Goal: Information Seeking & Learning: Learn about a topic

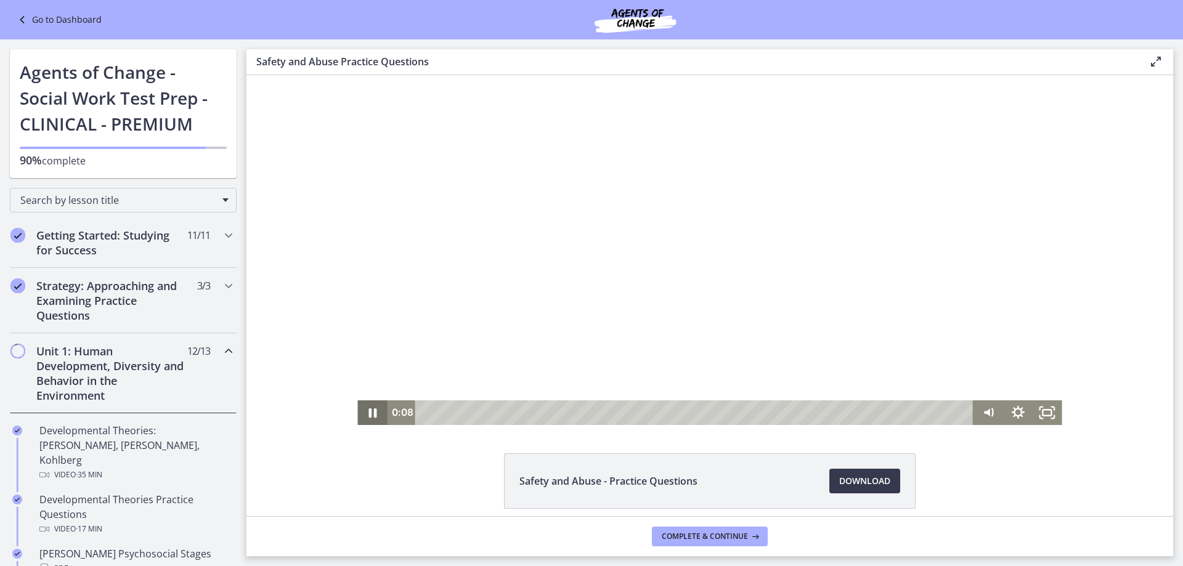
click at [372, 414] on icon "Pause" at bounding box center [373, 413] width 8 height 9
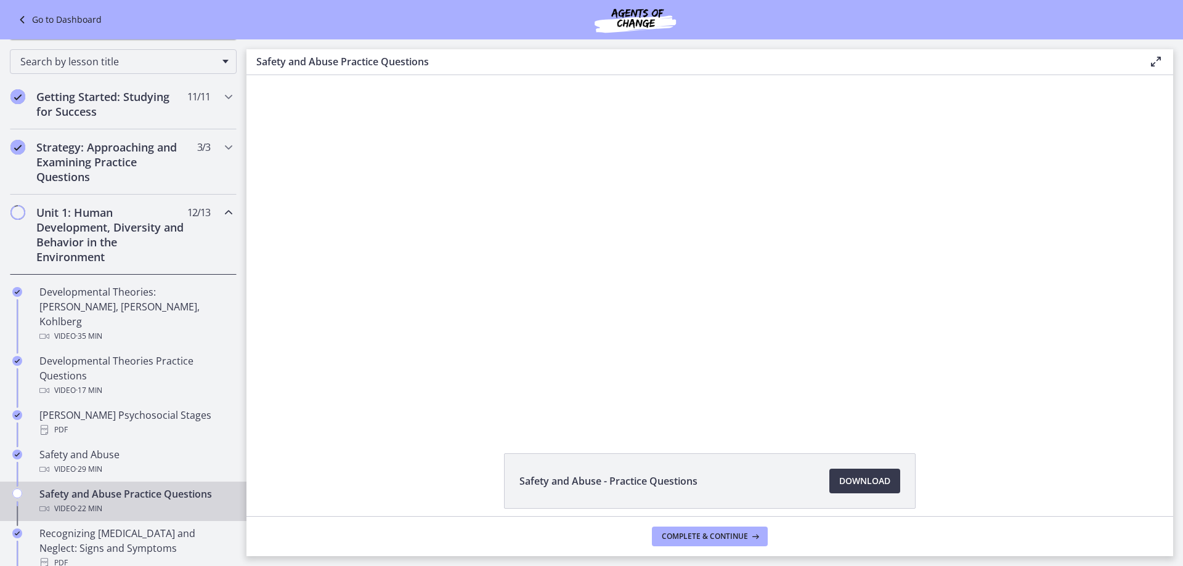
scroll to position [185, 0]
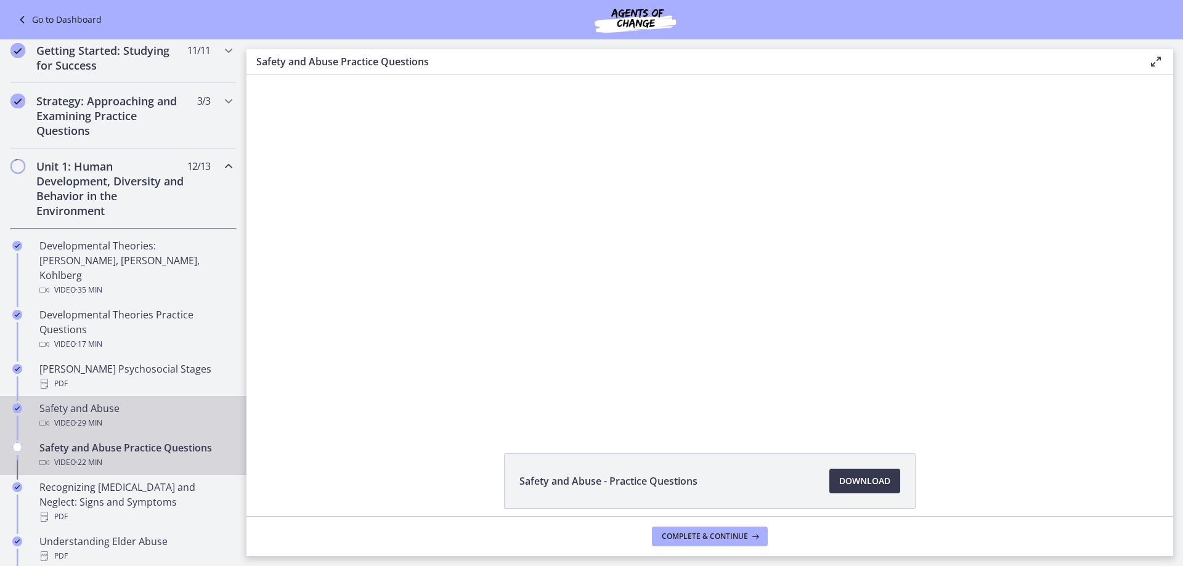
click at [132, 401] on div "Safety and Abuse Video · 29 min" at bounding box center [135, 416] width 192 height 30
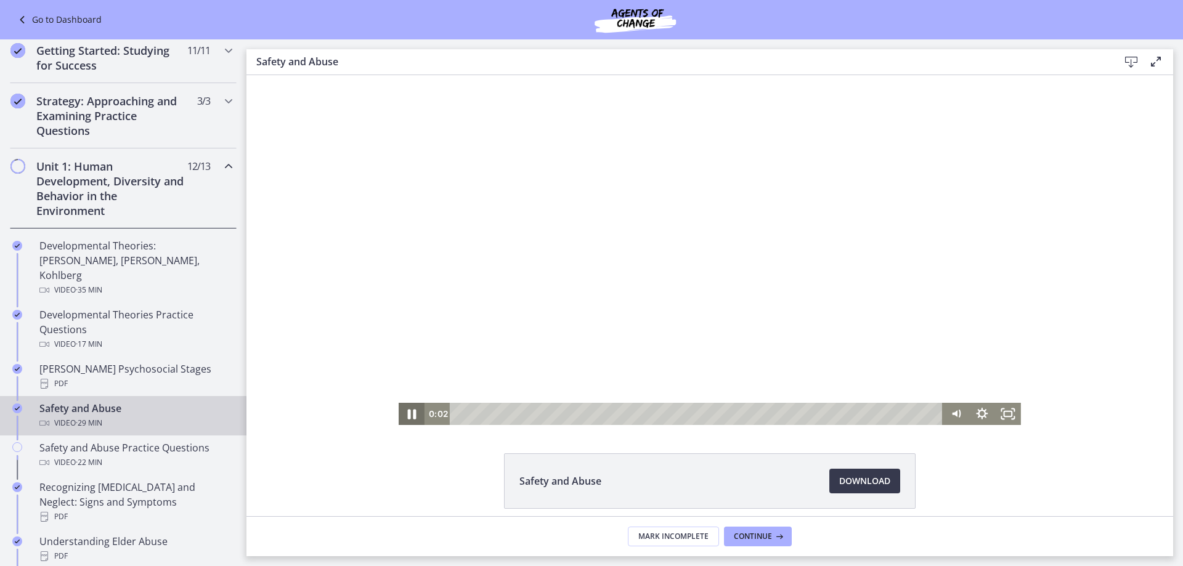
click at [400, 410] on icon "Pause" at bounding box center [411, 414] width 31 height 27
click at [405, 412] on icon "Play Video" at bounding box center [413, 414] width 26 height 22
click at [504, 267] on div at bounding box center [710, 250] width 622 height 350
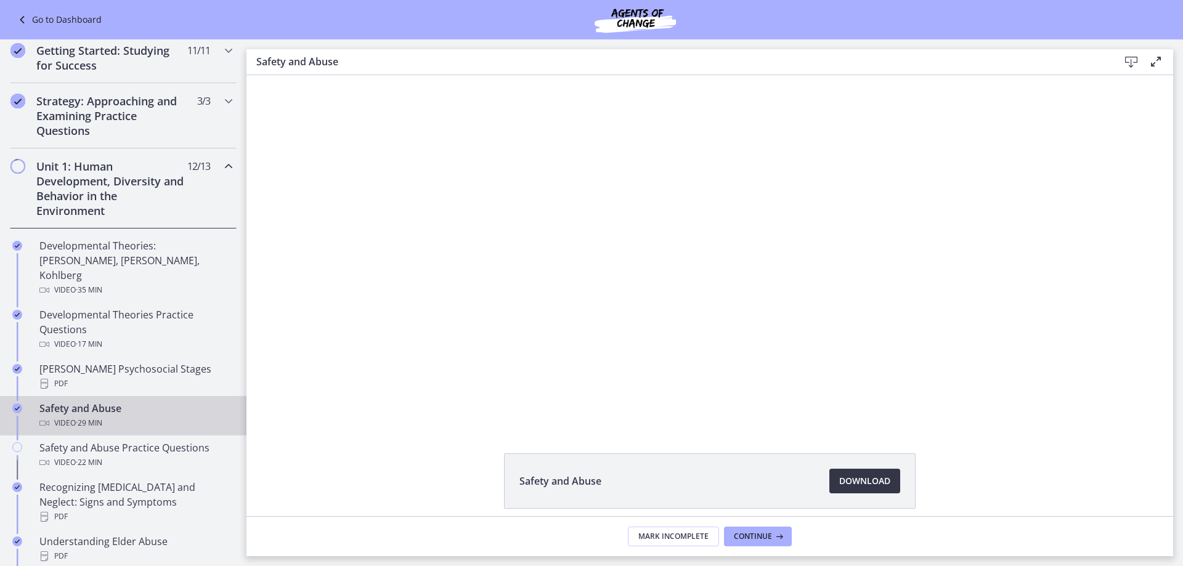
click at [867, 481] on span "Download Opens in a new window" at bounding box center [864, 481] width 51 height 15
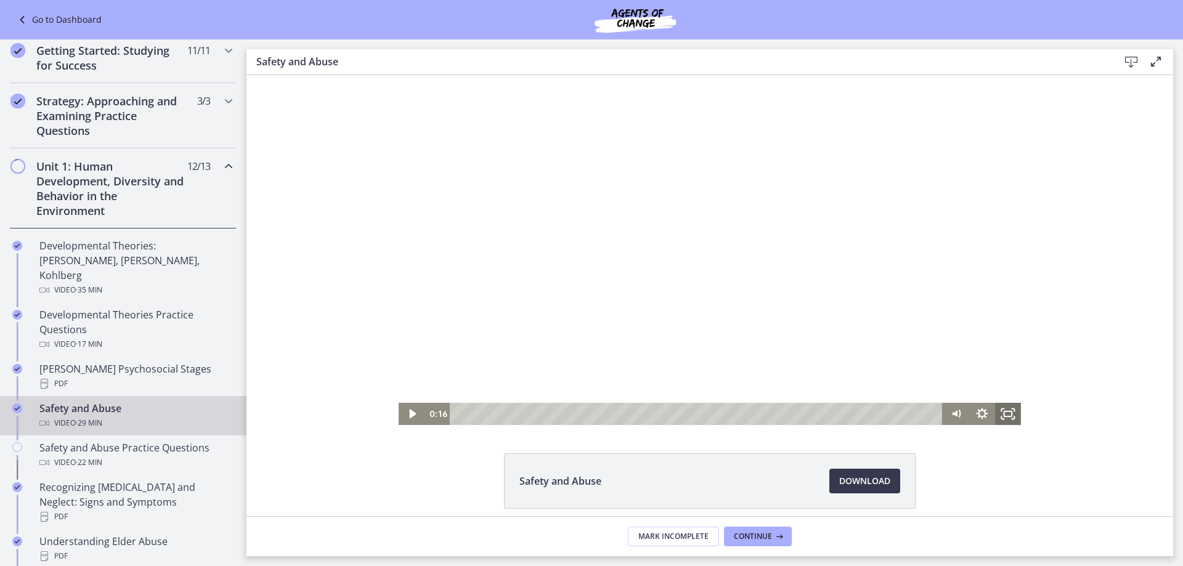
click at [1008, 416] on rect "Fullscreen" at bounding box center [1009, 414] width 8 height 5
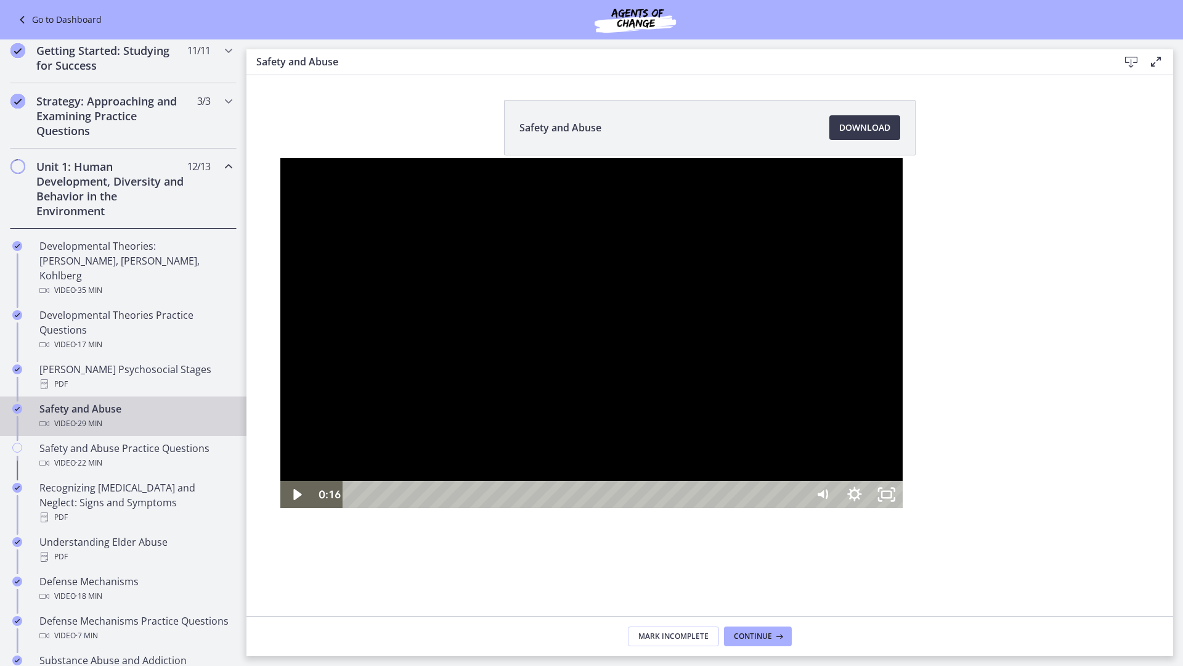
click at [727, 388] on div at bounding box center [591, 333] width 622 height 350
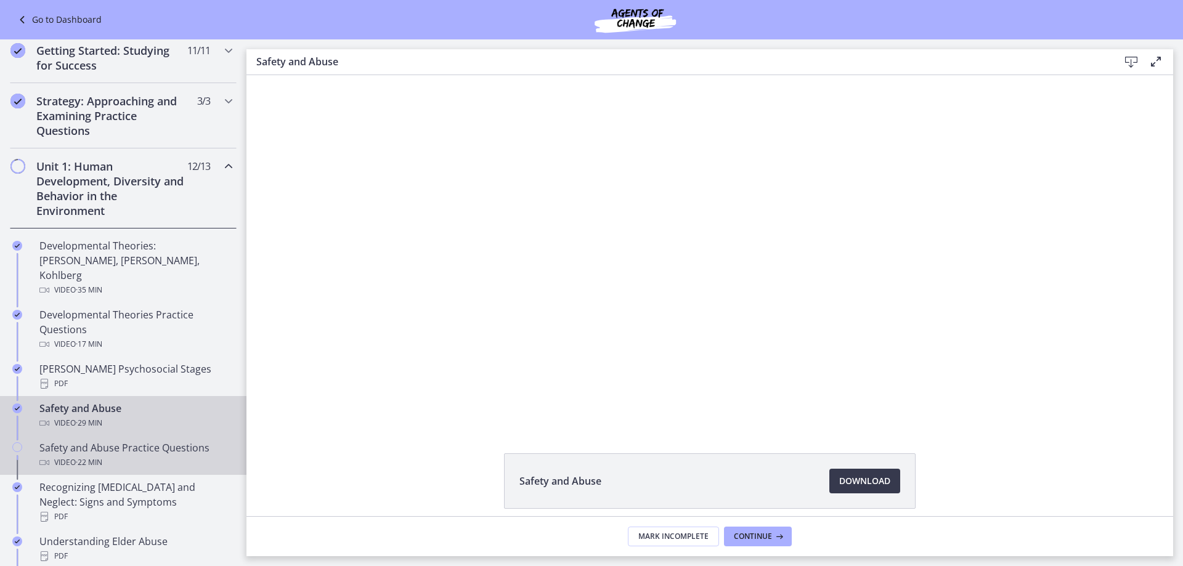
click at [102, 455] on span "· 22 min" at bounding box center [89, 462] width 27 height 15
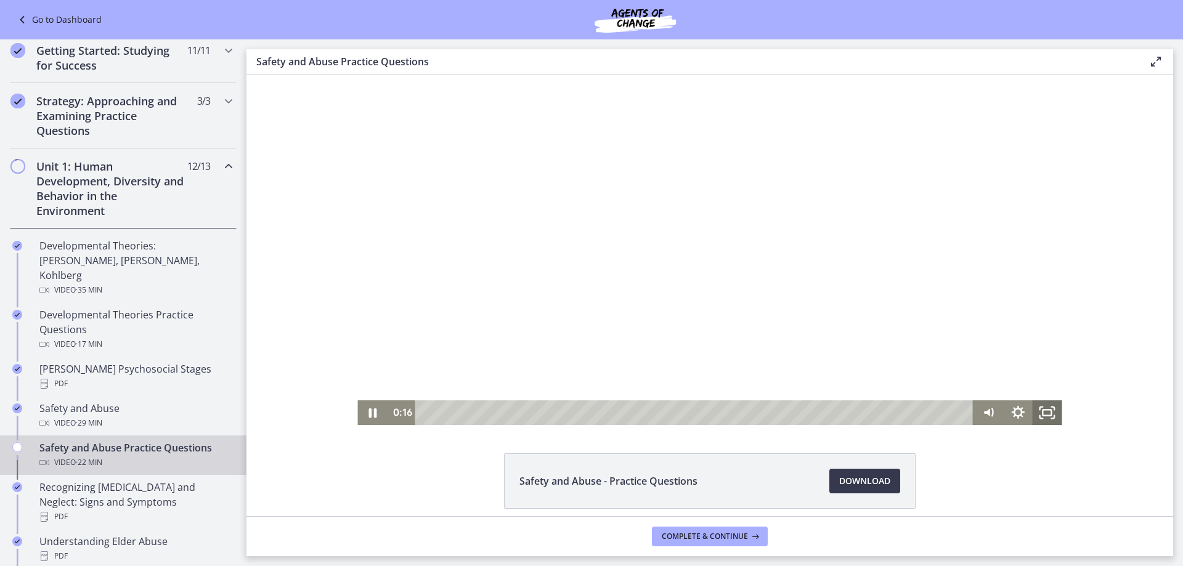
click at [1042, 415] on icon "Fullscreen" at bounding box center [1048, 413] width 30 height 25
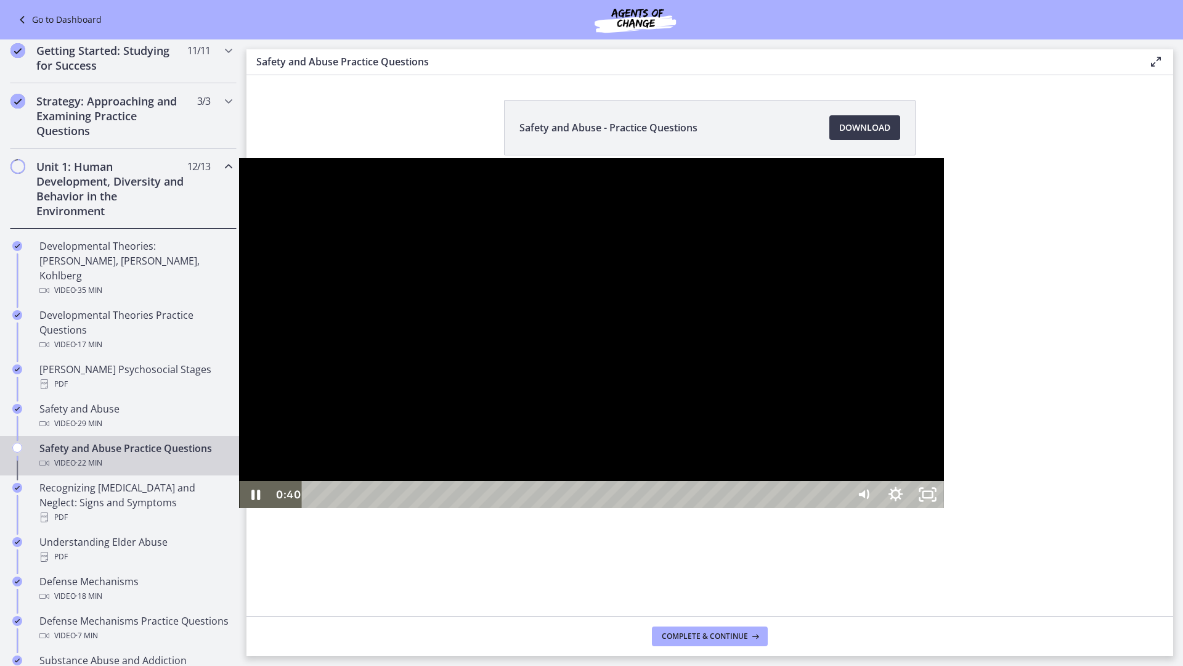
click at [561, 452] on div at bounding box center [591, 333] width 704 height 350
click at [630, 480] on div at bounding box center [591, 333] width 704 height 350
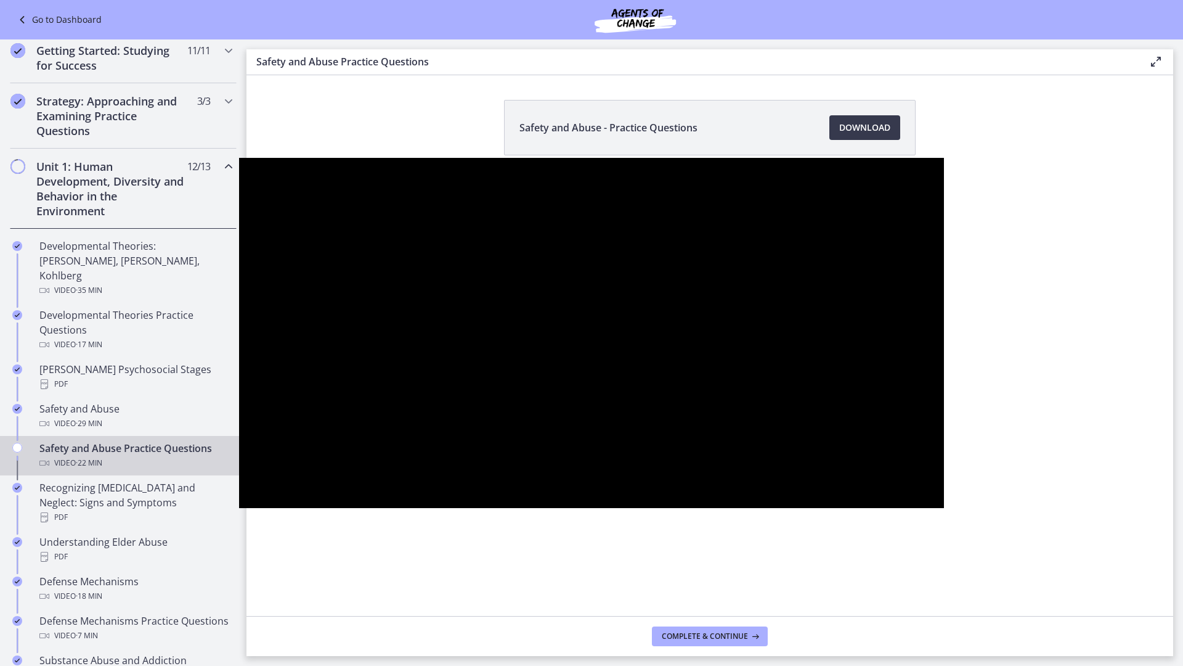
click at [239, 158] on button "Pause: ctrtam1d06jc72h4rbsg.mp4" at bounding box center [239, 158] width 1 height 1
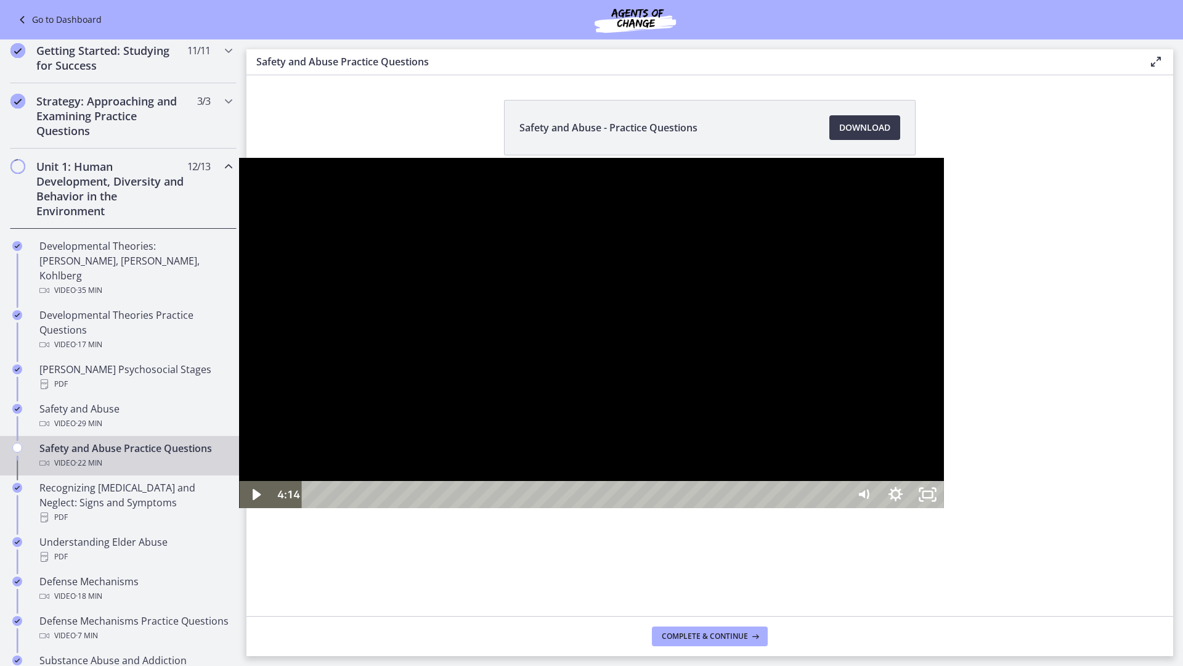
click at [568, 494] on div at bounding box center [591, 333] width 704 height 350
click at [314, 508] on div "4:46" at bounding box center [577, 494] width 526 height 27
click at [314, 508] on div "5:02" at bounding box center [577, 494] width 526 height 27
click at [320, 508] on div "5:19" at bounding box center [577, 494] width 526 height 27
click at [335, 508] on div "5:37" at bounding box center [577, 494] width 526 height 27
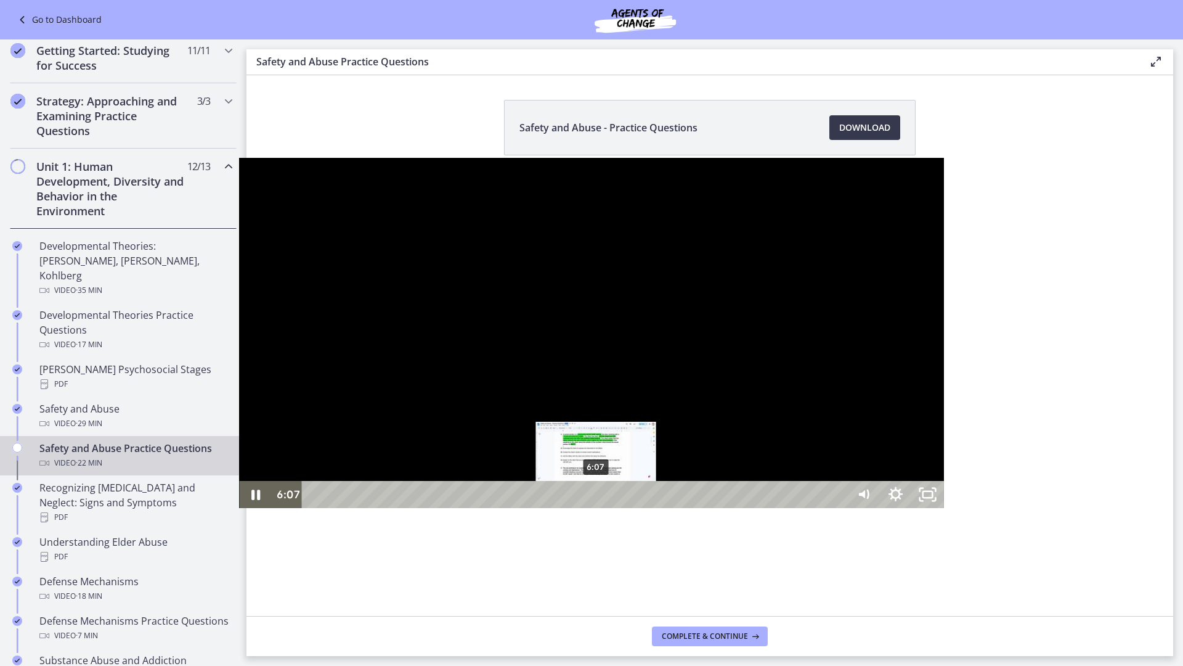
click at [357, 508] on div "6:07" at bounding box center [577, 494] width 526 height 27
click at [380, 508] on div "6:36" at bounding box center [577, 494] width 526 height 27
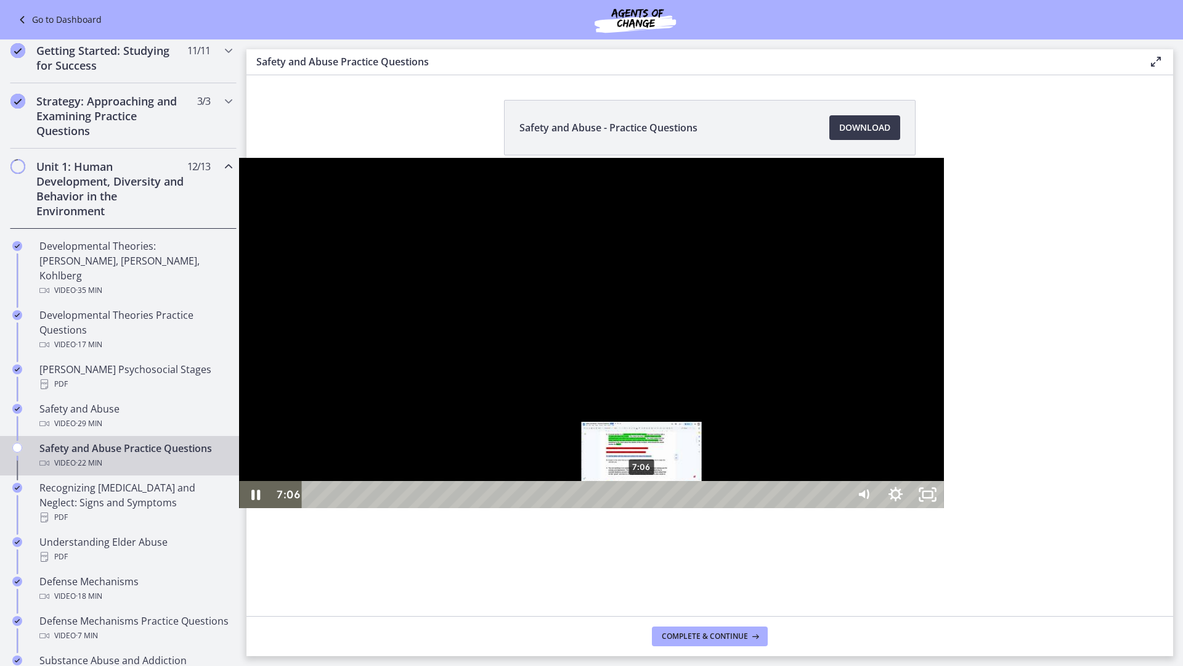
click at [403, 508] on div "7:06" at bounding box center [577, 494] width 526 height 27
click at [423, 508] on div "7:31" at bounding box center [577, 494] width 526 height 27
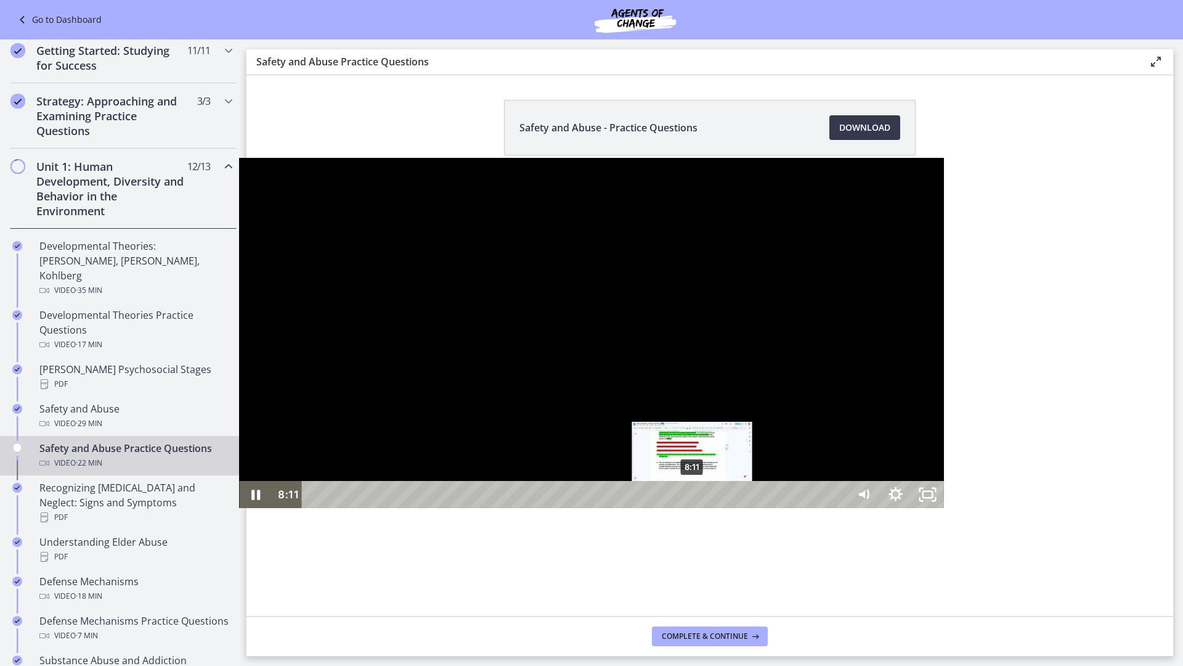
click at [454, 508] on div "8:11" at bounding box center [577, 494] width 526 height 27
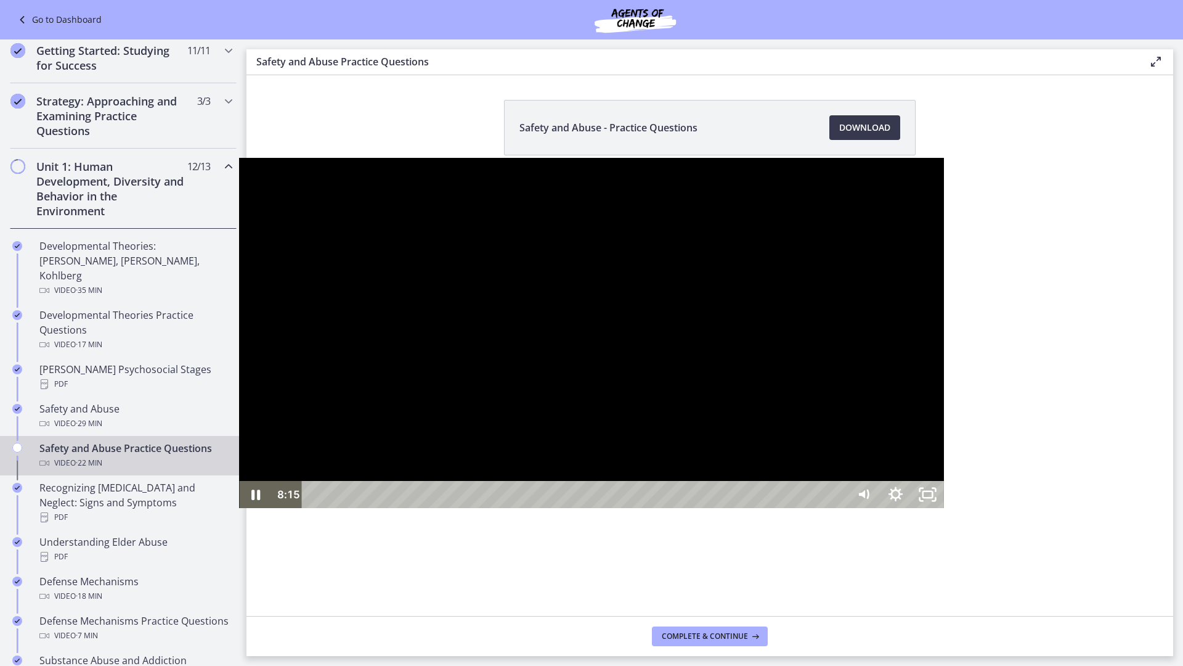
click at [605, 508] on div at bounding box center [591, 333] width 704 height 350
click at [693, 508] on div at bounding box center [591, 333] width 704 height 350
click at [526, 469] on div at bounding box center [591, 333] width 704 height 350
click at [307, 338] on div at bounding box center [591, 333] width 704 height 350
click at [447, 508] on div at bounding box center [591, 333] width 704 height 350
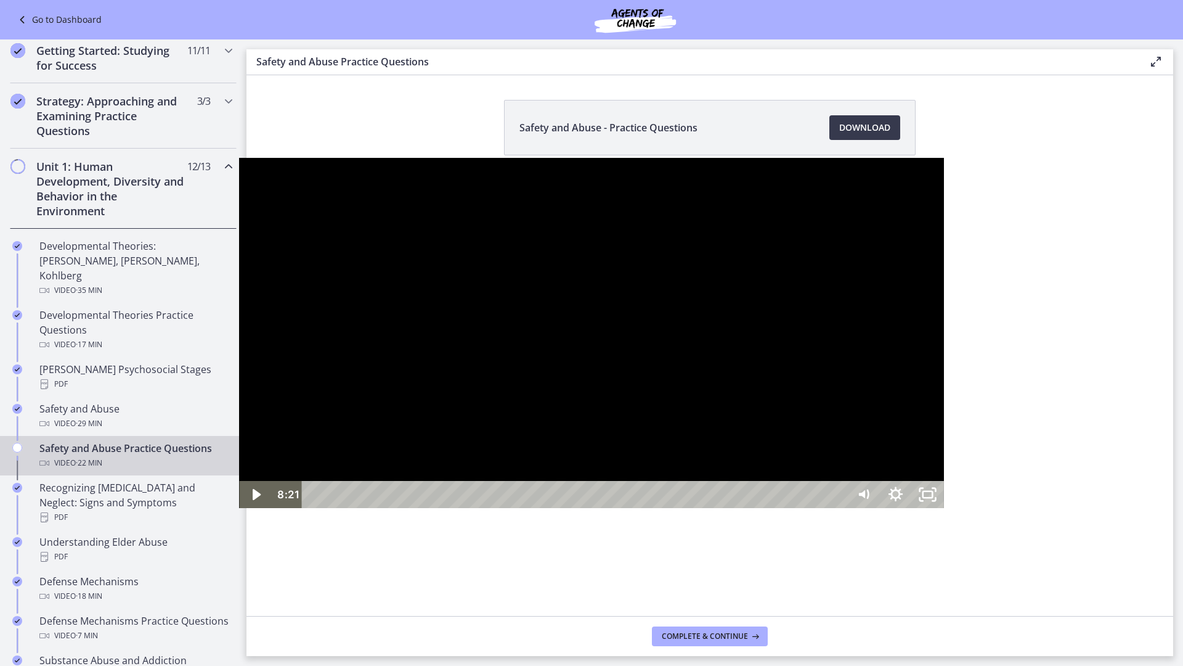
click at [421, 426] on div at bounding box center [591, 333] width 704 height 350
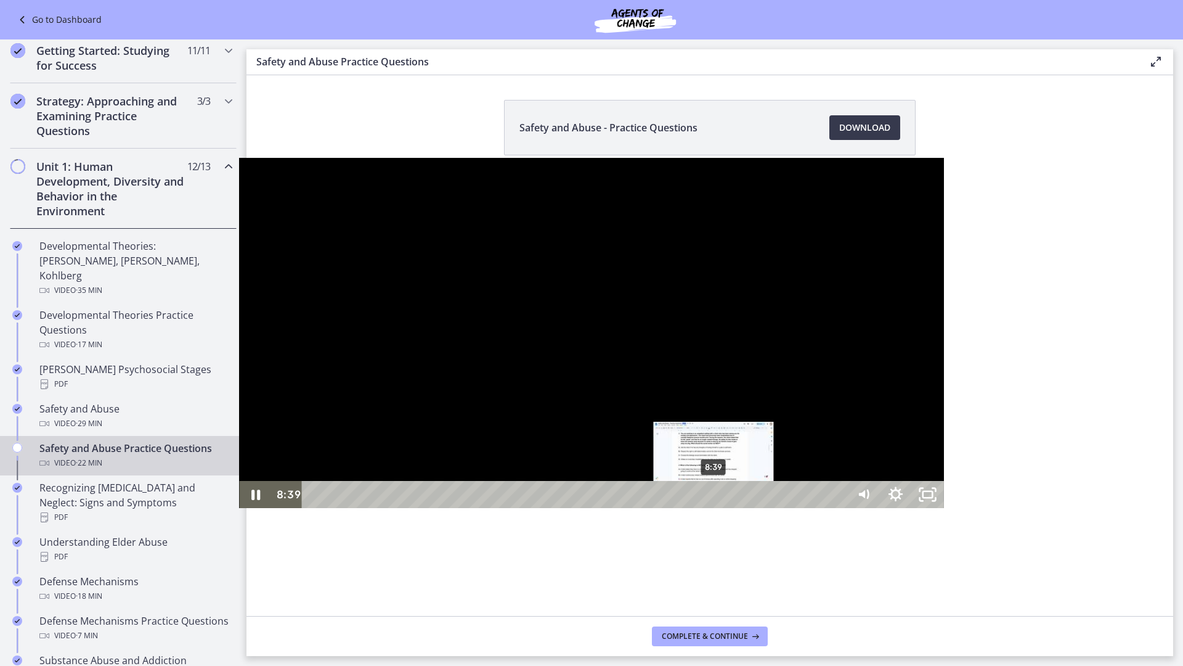
click at [475, 508] on div "8:39" at bounding box center [577, 494] width 526 height 27
click at [492, 508] on div "9:01" at bounding box center [577, 494] width 526 height 27
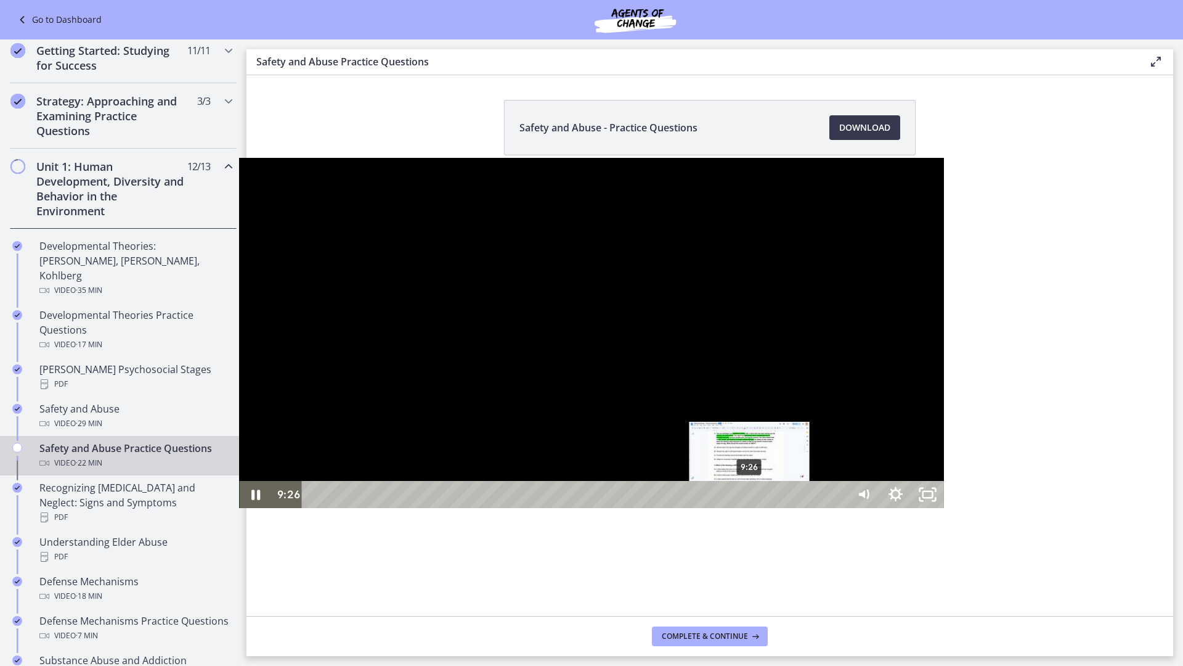
click at [511, 508] on div "9:26" at bounding box center [577, 494] width 526 height 27
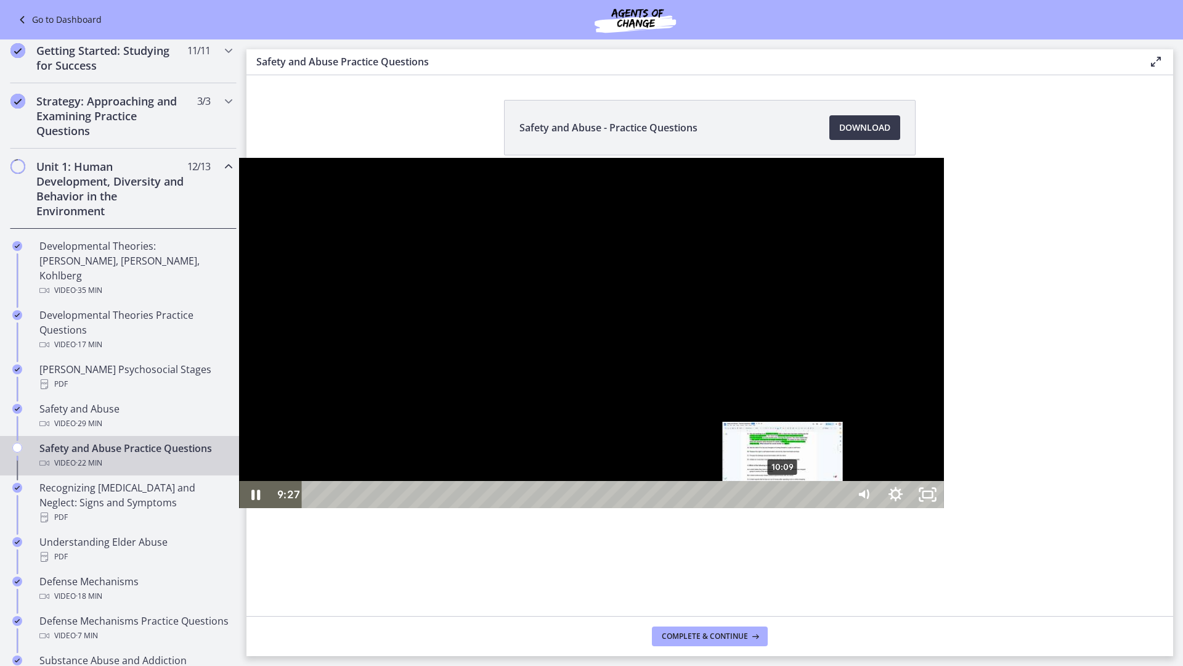
click at [545, 508] on div "10:09" at bounding box center [577, 494] width 526 height 27
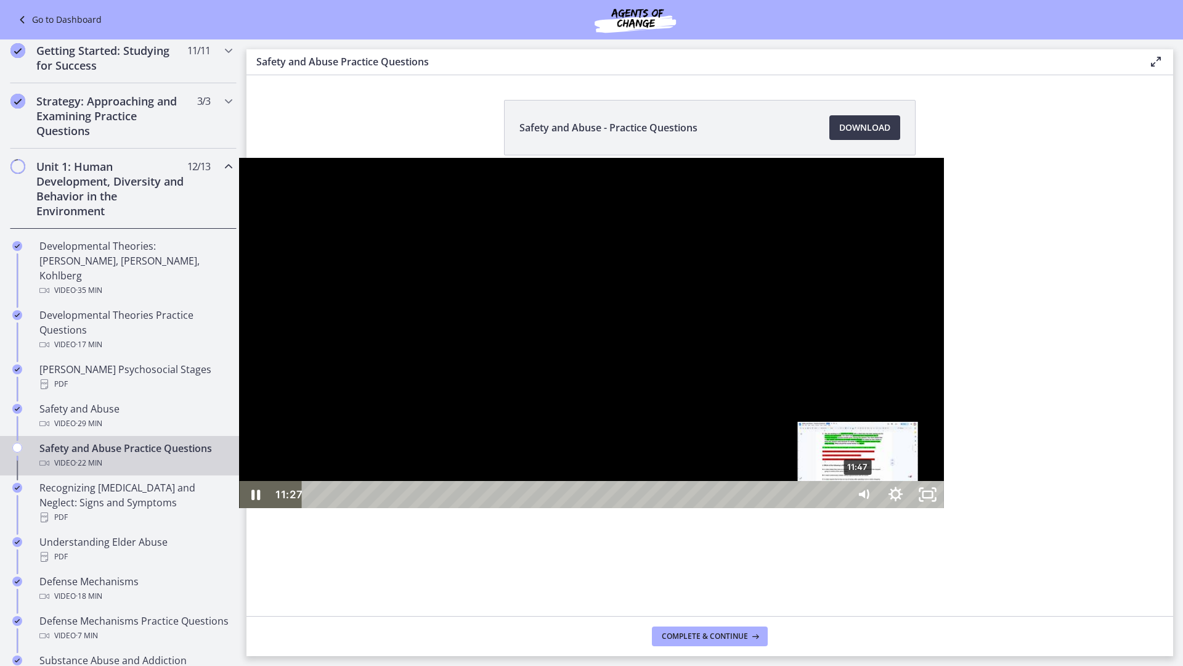
click at [619, 508] on div "11:47" at bounding box center [577, 494] width 526 height 27
click at [449, 492] on div at bounding box center [591, 333] width 704 height 350
click at [631, 504] on div at bounding box center [591, 333] width 704 height 350
click at [530, 423] on div at bounding box center [591, 333] width 704 height 350
click at [572, 388] on div at bounding box center [591, 333] width 704 height 350
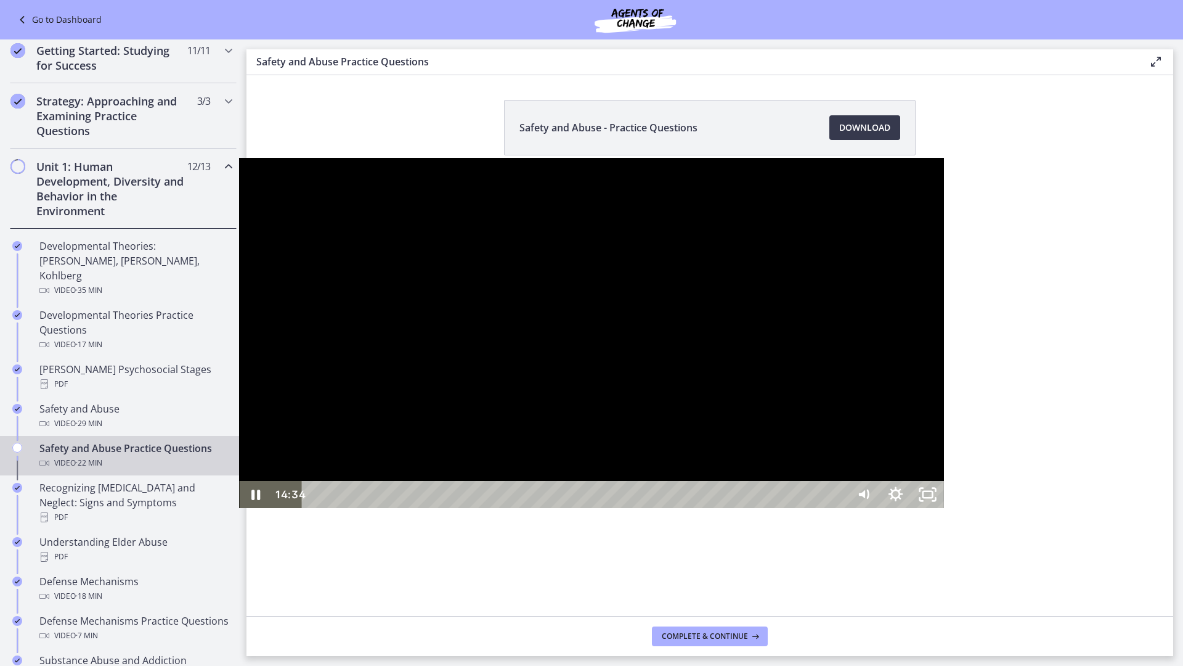
click at [603, 456] on div at bounding box center [591, 333] width 704 height 350
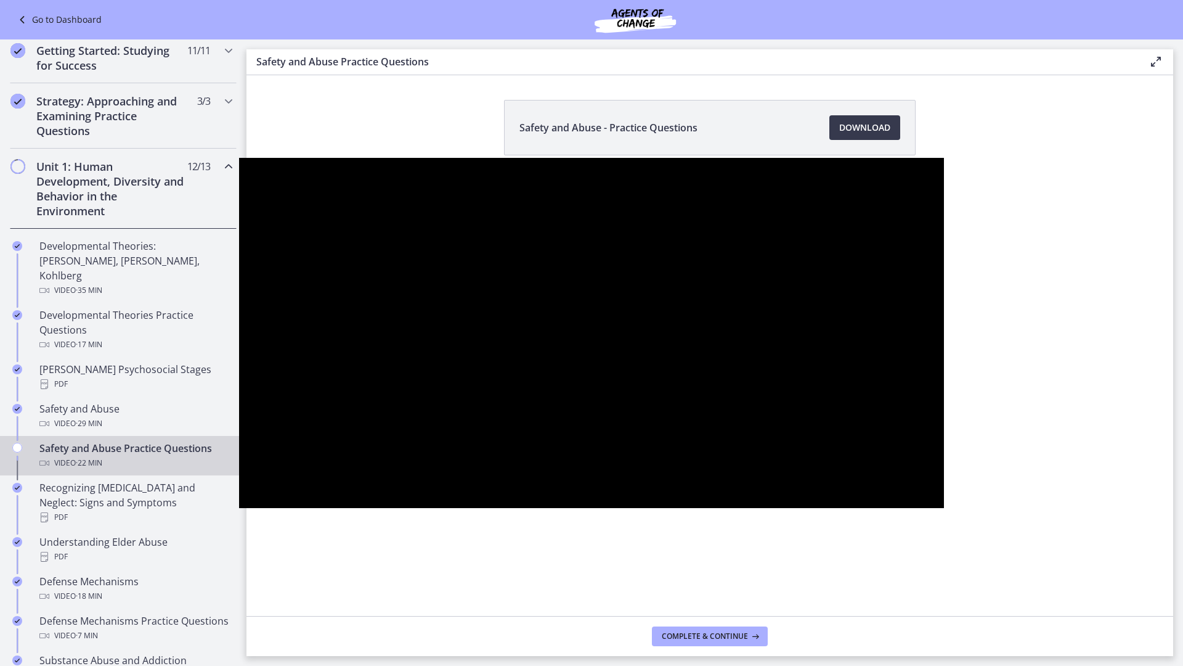
click at [549, 394] on div at bounding box center [591, 333] width 704 height 350
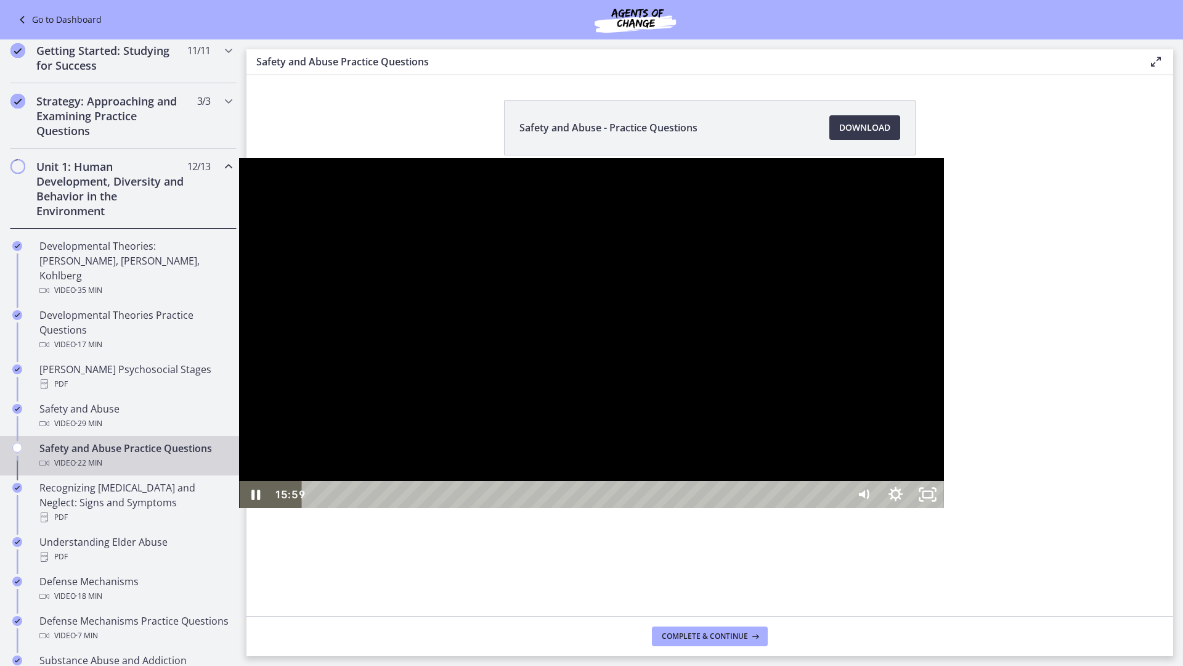
click at [814, 508] on div "15:59" at bounding box center [577, 494] width 526 height 27
click at [840, 508] on div "18:23" at bounding box center [577, 494] width 526 height 27
click at [630, 386] on div at bounding box center [591, 333] width 704 height 350
click at [652, 439] on div at bounding box center [591, 333] width 704 height 350
click at [840, 508] on div "19:38" at bounding box center [577, 494] width 526 height 27
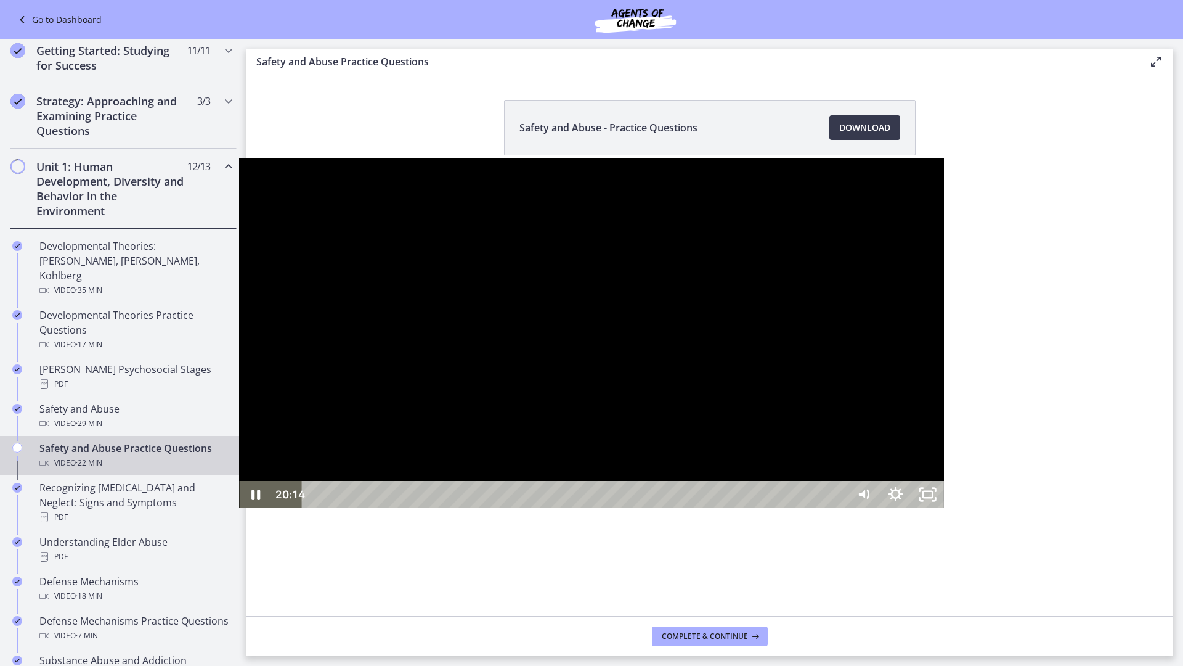
click at [786, 508] on div at bounding box center [591, 333] width 704 height 350
click at [840, 508] on div "21:09" at bounding box center [577, 494] width 526 height 27
click at [529, 460] on div at bounding box center [591, 333] width 704 height 350
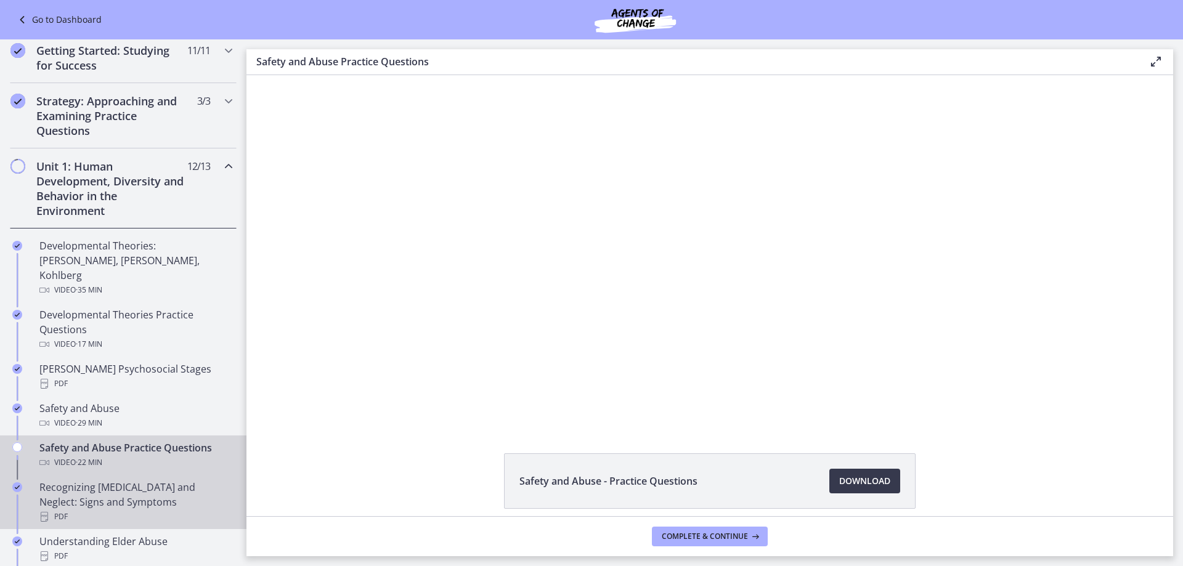
click at [117, 484] on div "Recognizing [MEDICAL_DATA] and Neglect: Signs and Symptoms PDF" at bounding box center [135, 502] width 192 height 44
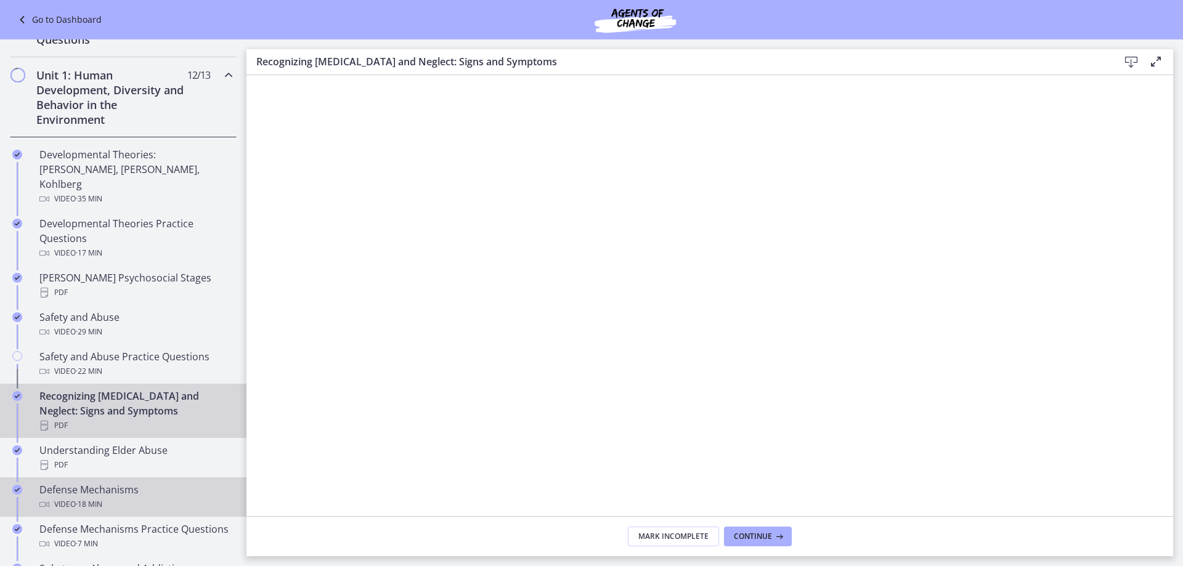
scroll to position [308, 0]
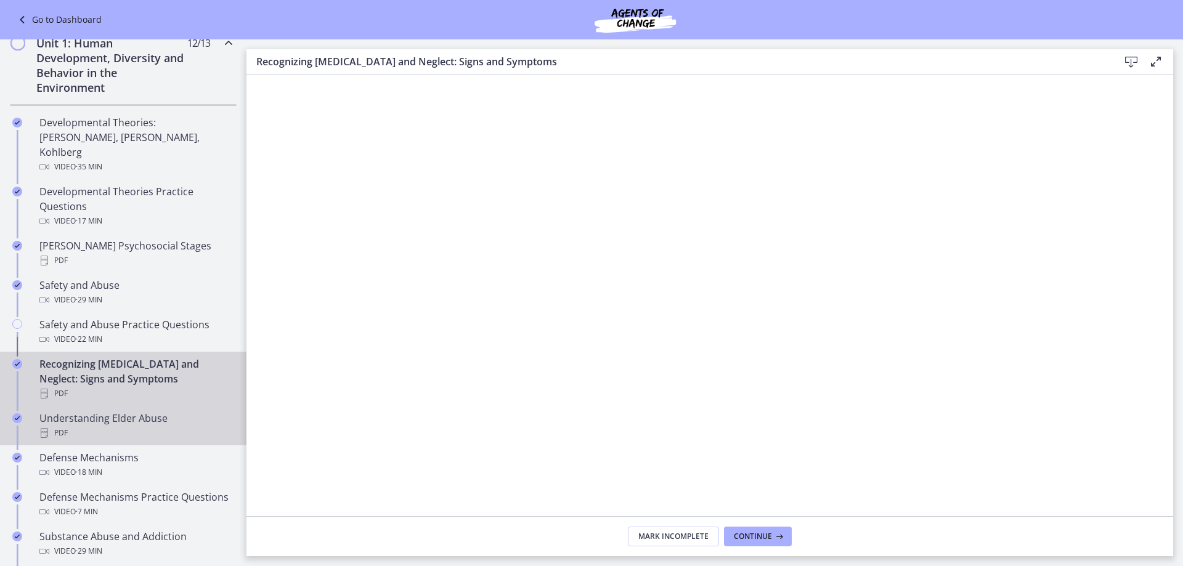
click at [105, 426] on div "PDF" at bounding box center [135, 433] width 192 height 15
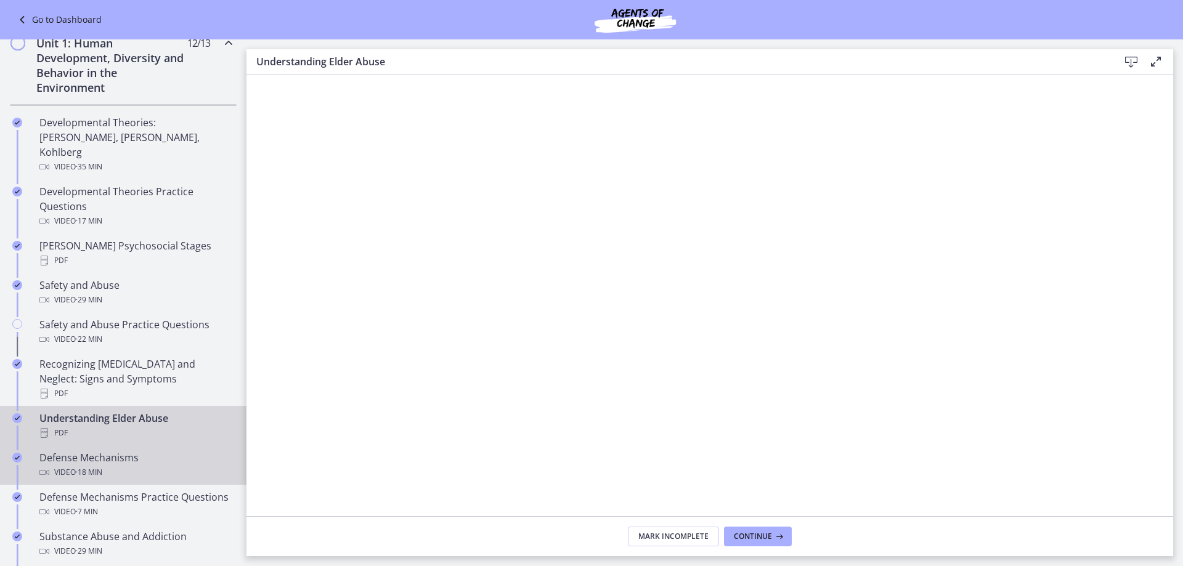
click at [112, 465] on div "Video · 18 min" at bounding box center [135, 472] width 192 height 15
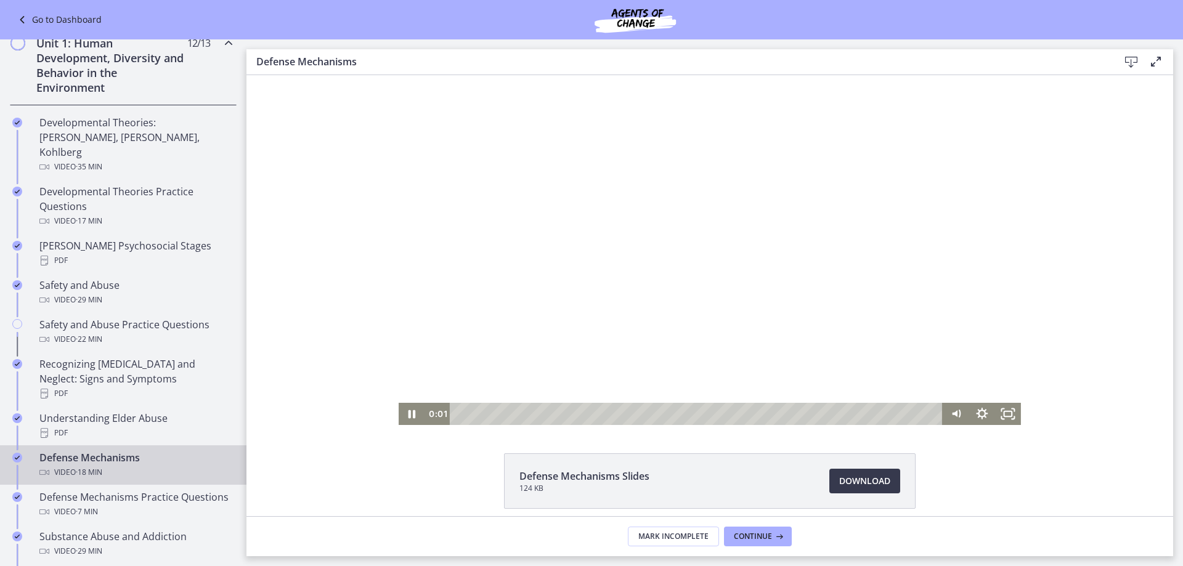
click at [505, 345] on div at bounding box center [710, 250] width 622 height 350
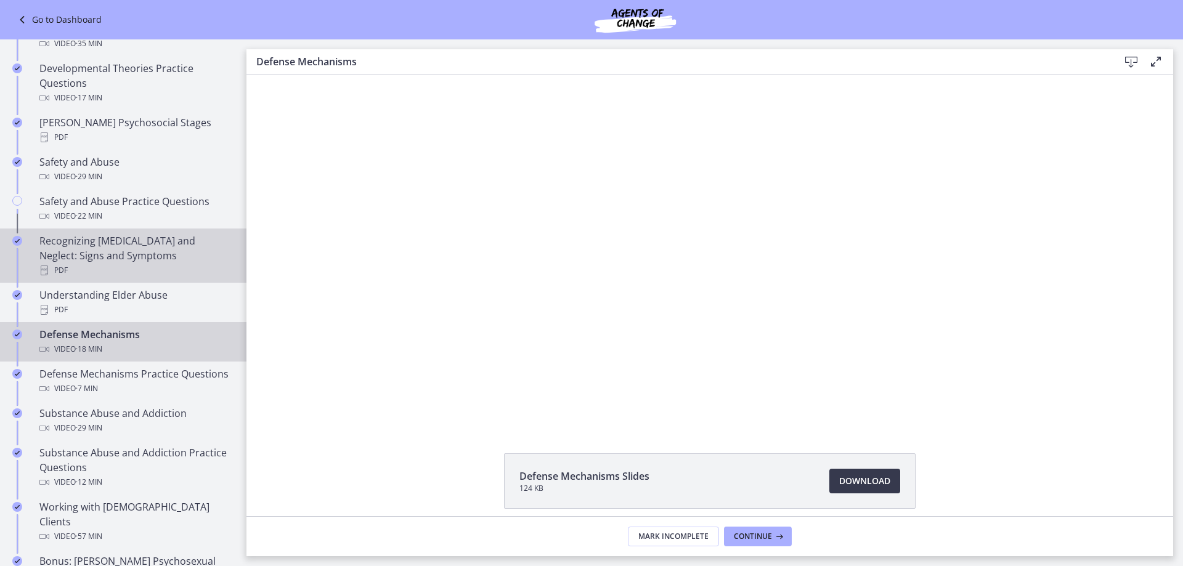
scroll to position [493, 0]
